Goal: Information Seeking & Learning: Learn about a topic

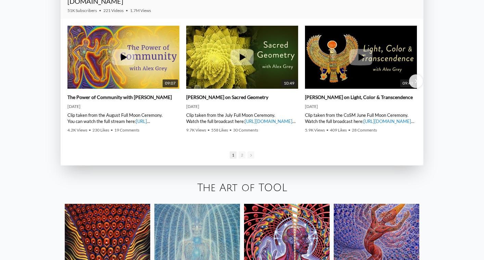
scroll to position [1044, 0]
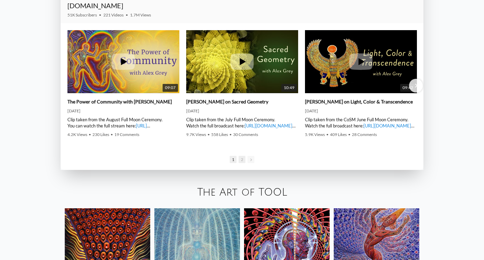
click at [243, 161] on span "2" at bounding box center [242, 159] width 7 height 7
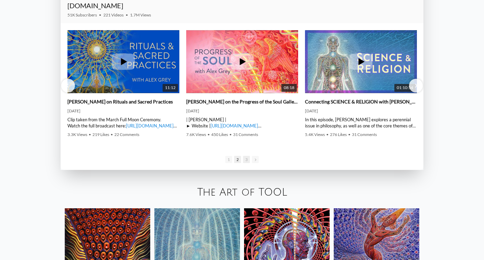
click at [247, 158] on span "3" at bounding box center [246, 159] width 7 height 7
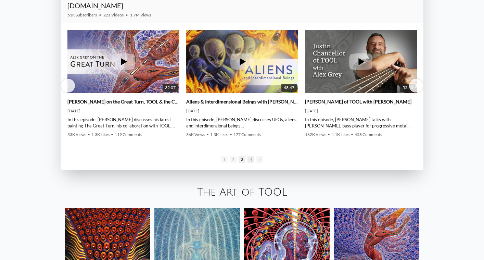
click at [251, 160] on span "4" at bounding box center [251, 159] width 7 height 7
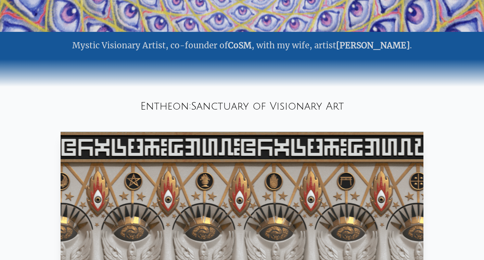
scroll to position [247, 0]
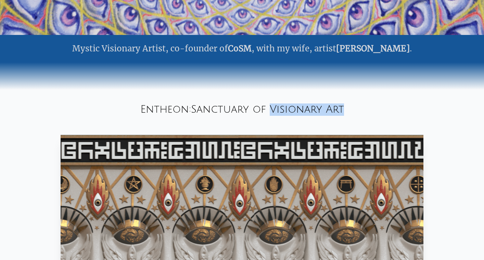
drag, startPoint x: 273, startPoint y: 109, endPoint x: 348, endPoint y: 113, distance: 75.1
click at [348, 113] on div "Entheon: Sanctuary of Visionary Art" at bounding box center [242, 109] width 484 height 23
copy div "Visionary Art"
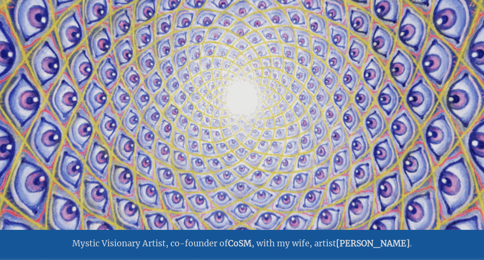
scroll to position [0, 0]
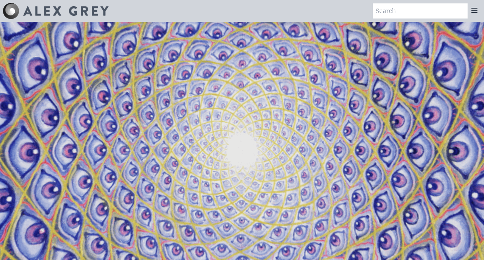
click at [477, 8] on icon at bounding box center [474, 10] width 5 height 4
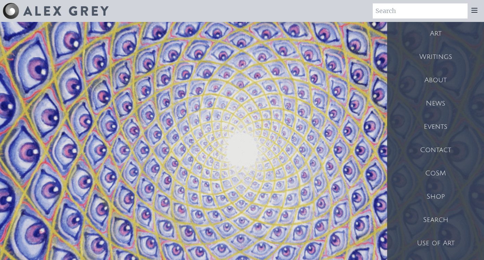
click at [437, 59] on div "Writings" at bounding box center [435, 56] width 97 height 23
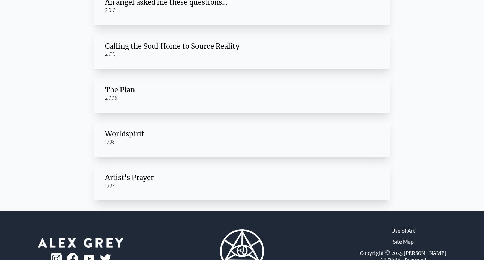
scroll to position [147, 0]
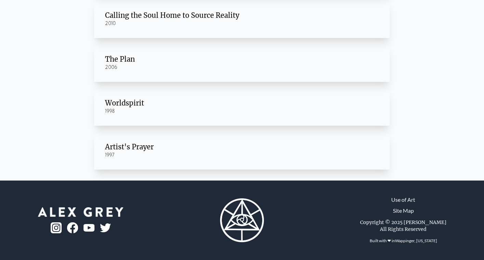
click at [135, 105] on div "Worldspirit" at bounding box center [242, 103] width 274 height 10
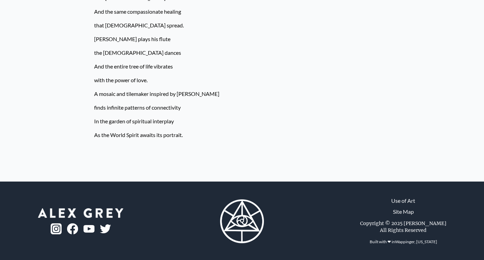
scroll to position [696, 0]
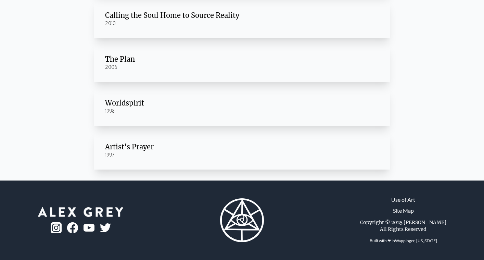
scroll to position [119, 0]
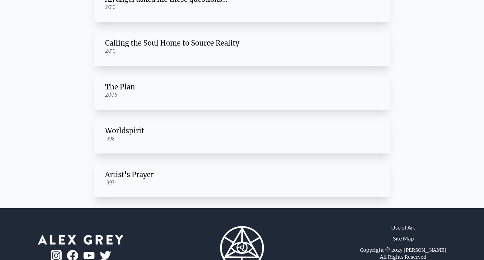
click at [146, 178] on div "Artist's Prayer" at bounding box center [242, 175] width 274 height 10
